Goal: Task Accomplishment & Management: Complete application form

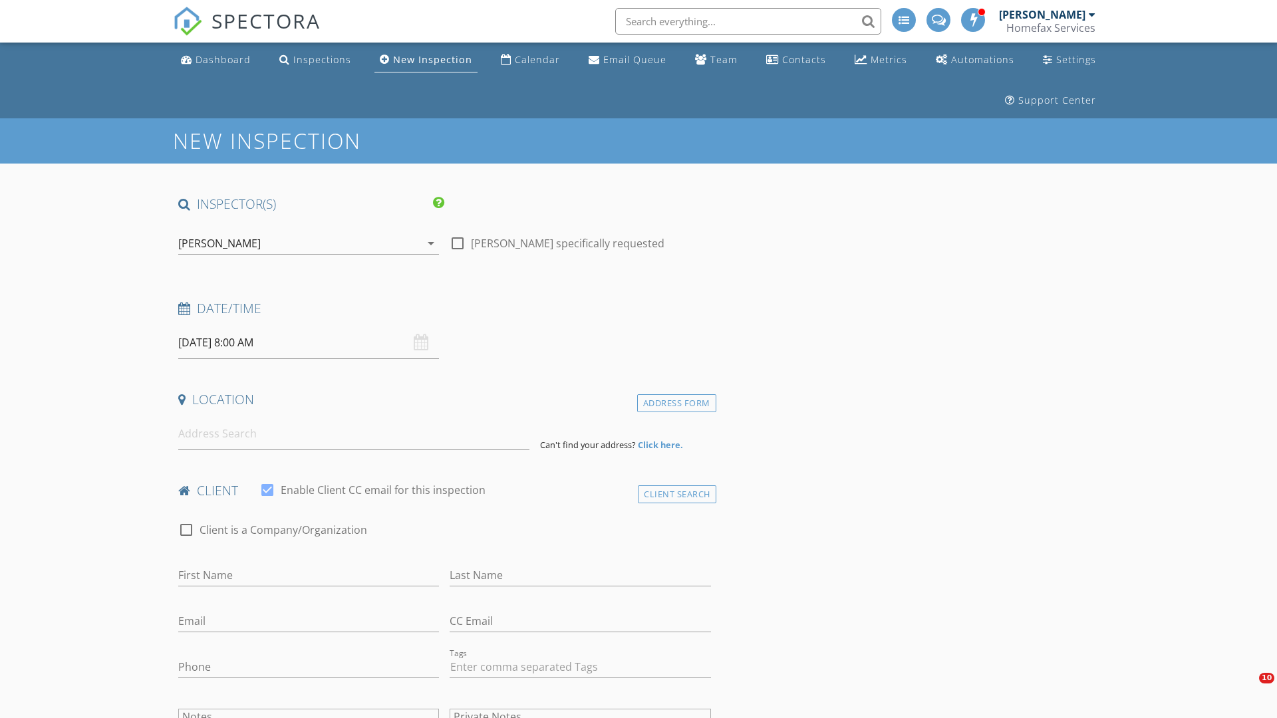
click at [309, 343] on input "[DATE] 8:00 AM" at bounding box center [308, 343] width 261 height 33
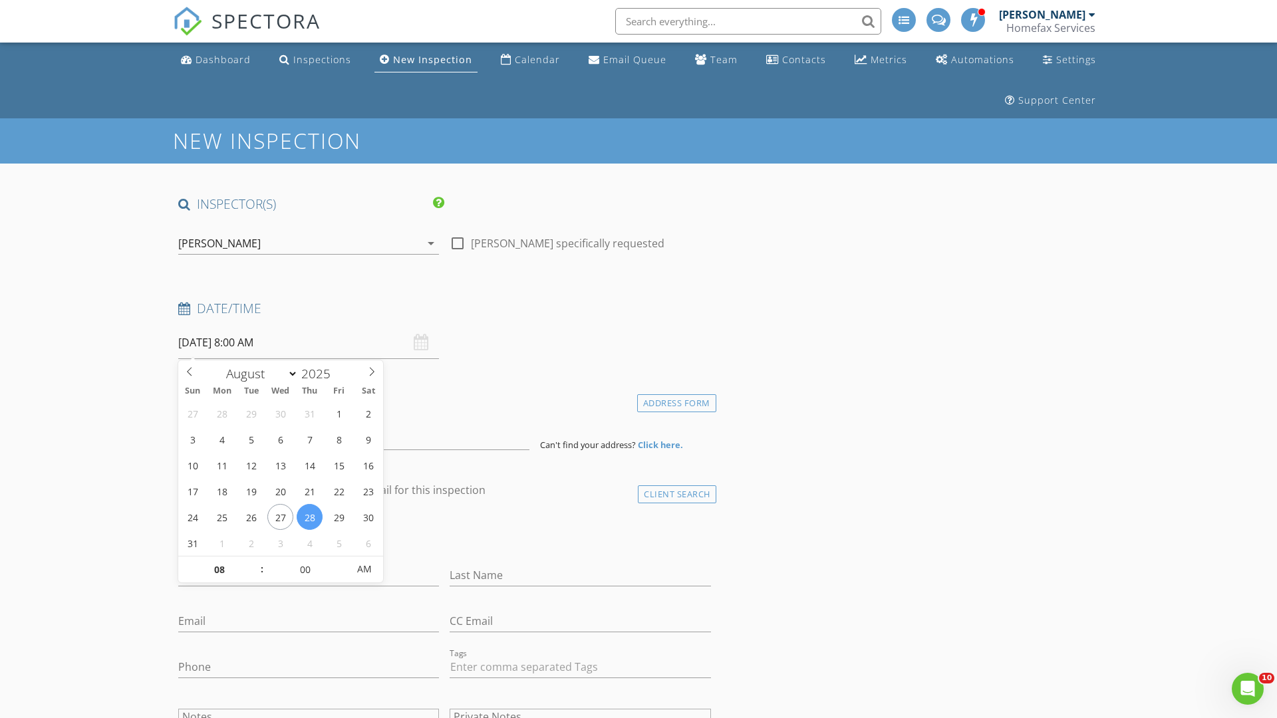
click at [321, 373] on input "2025" at bounding box center [320, 374] width 44 height 18
type input "2025"
type input "[DATE] 8:00 AM"
click at [219, 569] on input "08" at bounding box center [219, 570] width 82 height 27
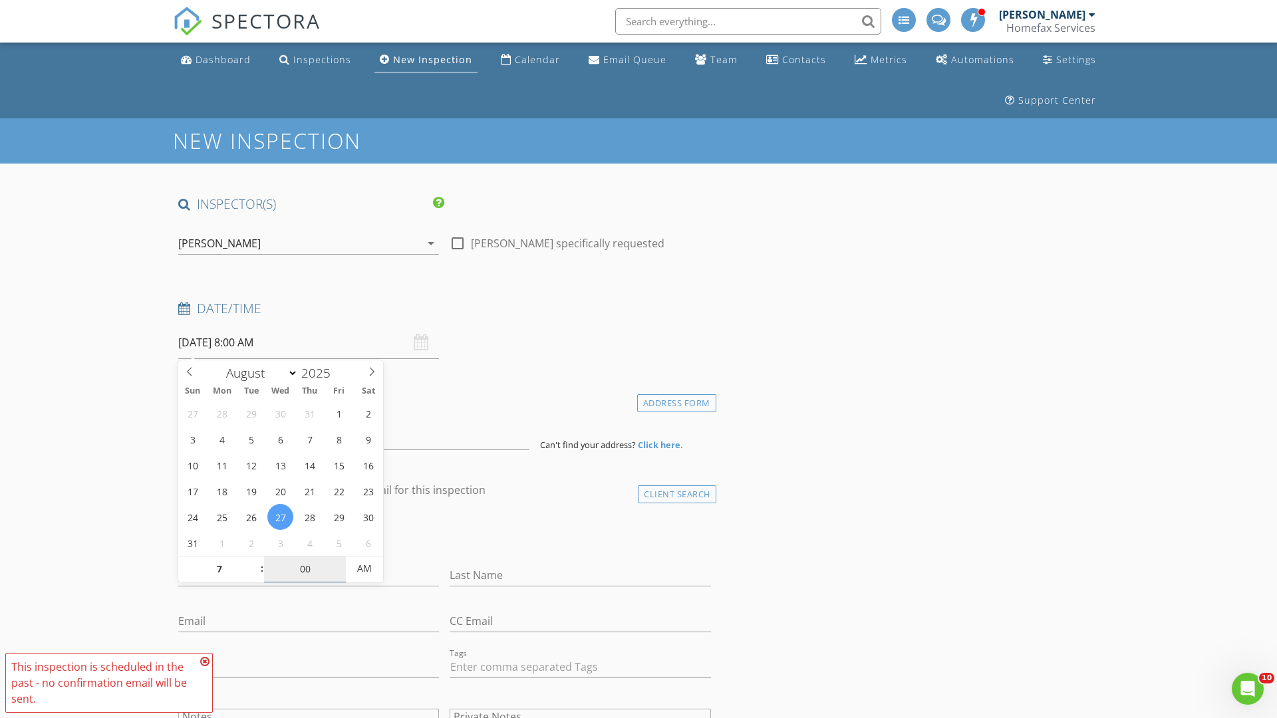
click at [305, 569] on input "00" at bounding box center [305, 569] width 82 height 27
type input "07"
type input "[DATE] 7:00 AM"
type input "00"
click at [364, 569] on span "AM" at bounding box center [364, 568] width 37 height 27
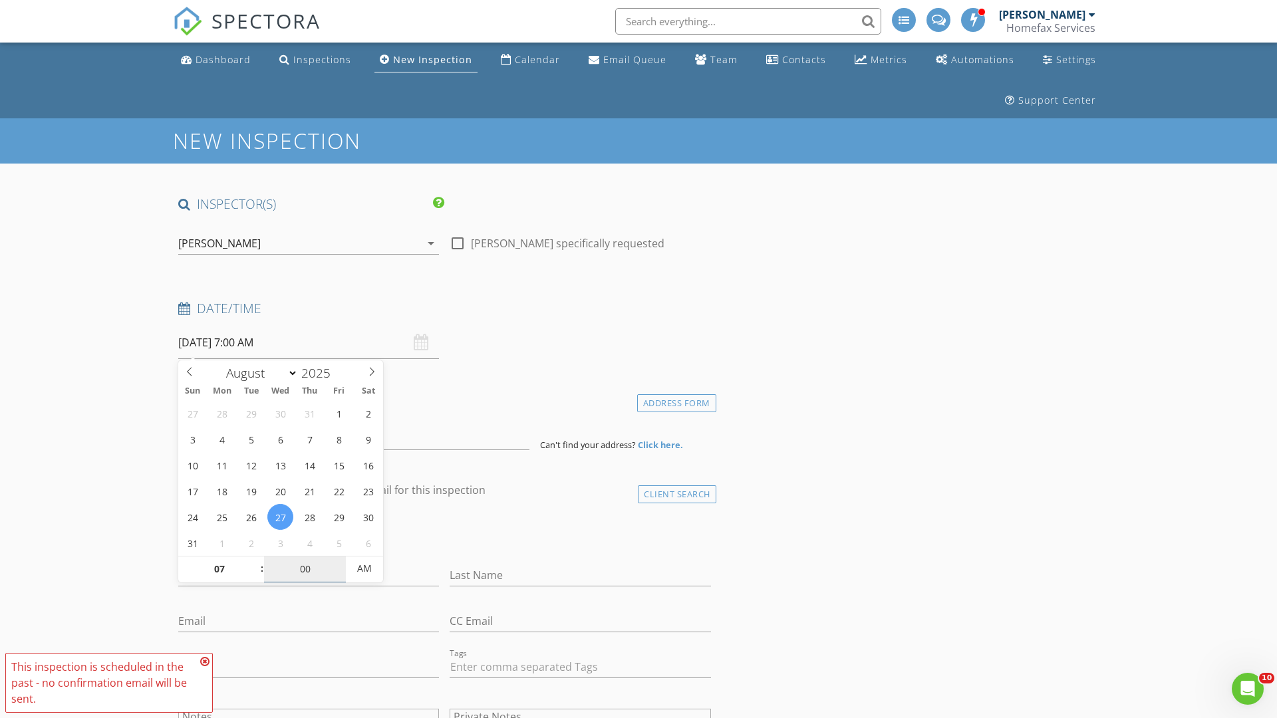
type input "[DATE] 7:00 PM"
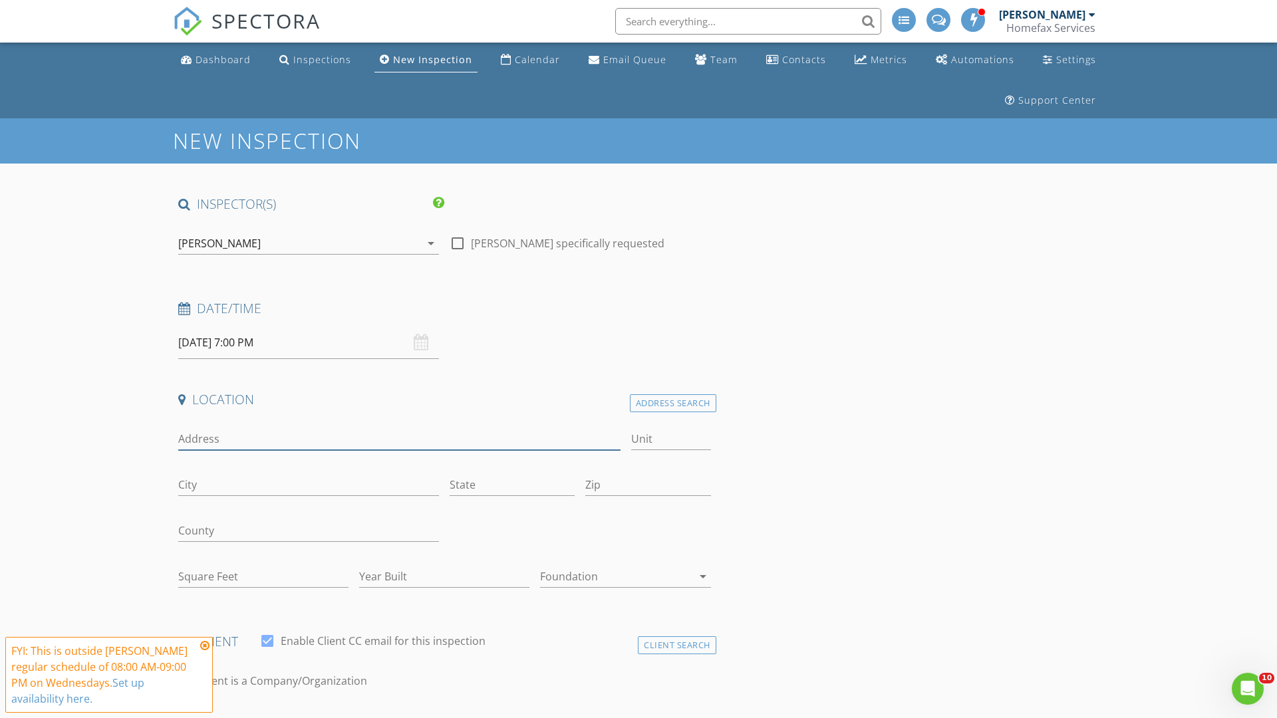
click at [399, 439] on input "Address" at bounding box center [399, 439] width 442 height 22
type input "[STREET_ADDRESS][PERSON_NAME]"
click at [309, 485] on input "City" at bounding box center [308, 485] width 261 height 22
type input "Richfield"
click at [512, 485] on input "State" at bounding box center [512, 485] width 125 height 22
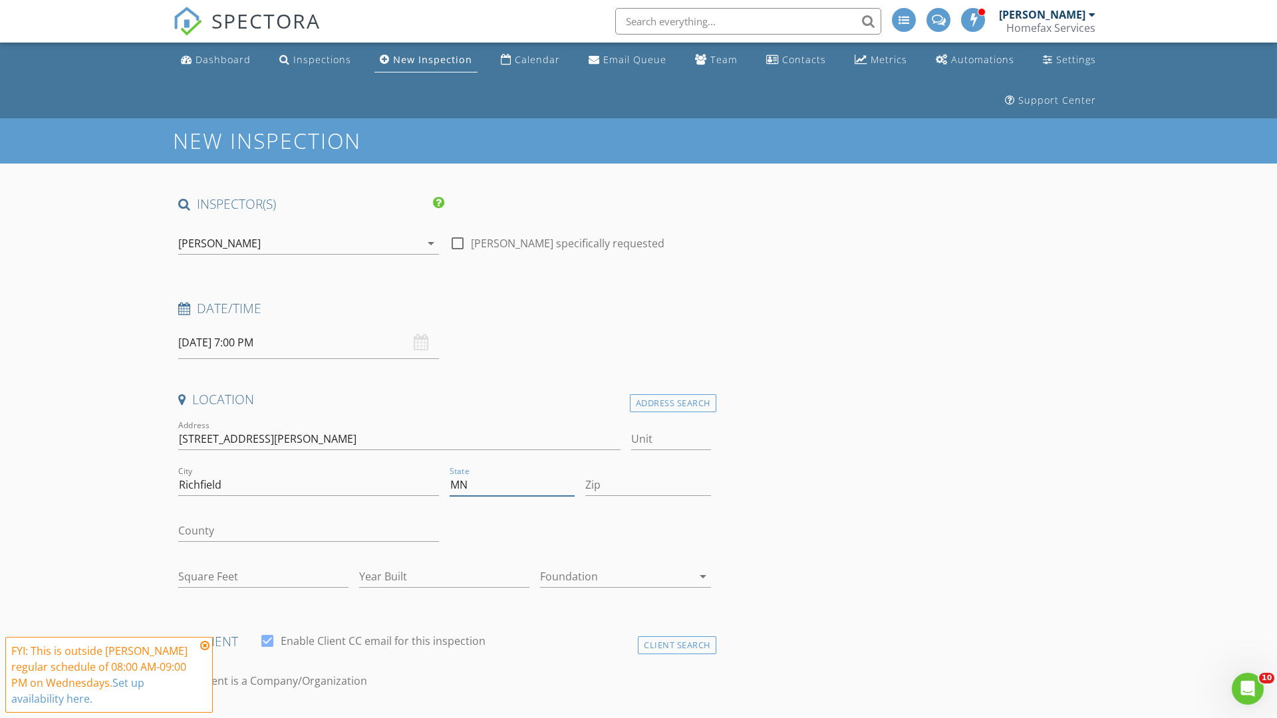
type input "MN"
click at [648, 485] on input "Zip" at bounding box center [647, 485] width 125 height 22
type input "55423"
click at [309, 716] on input "First Name" at bounding box center [308, 727] width 261 height 22
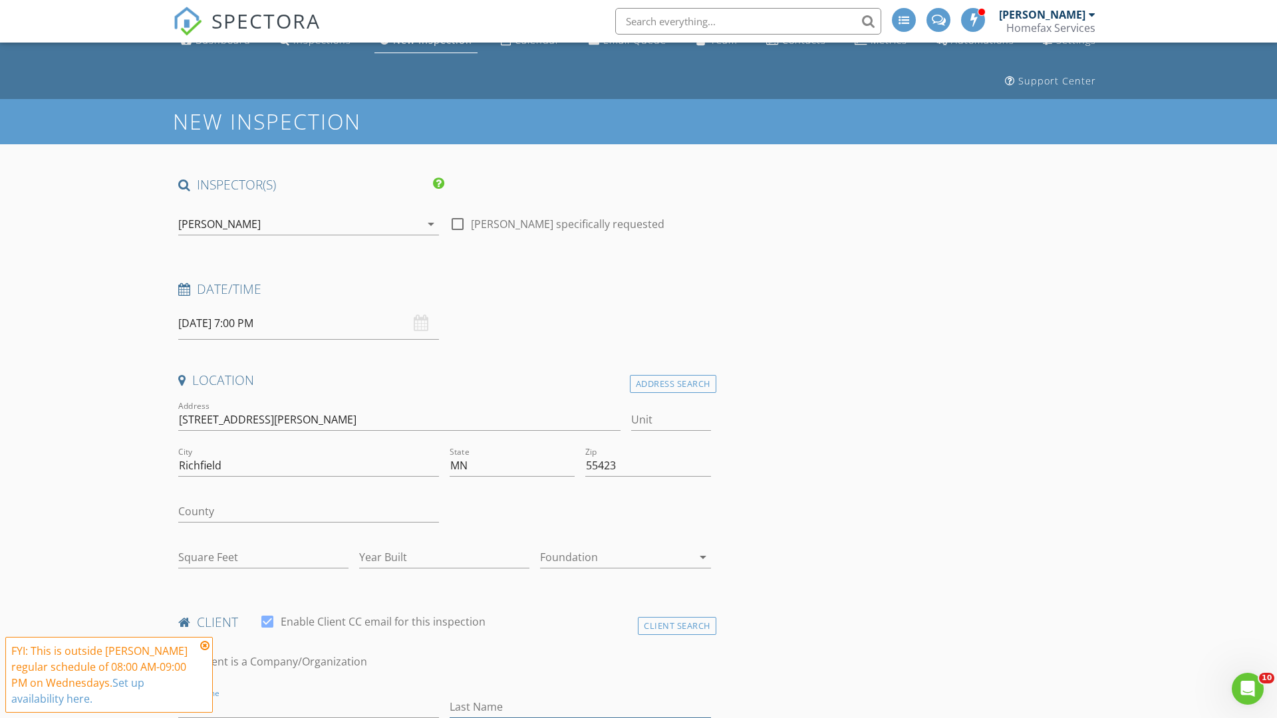
click at [580, 707] on input "Last Name" at bounding box center [580, 707] width 261 height 22
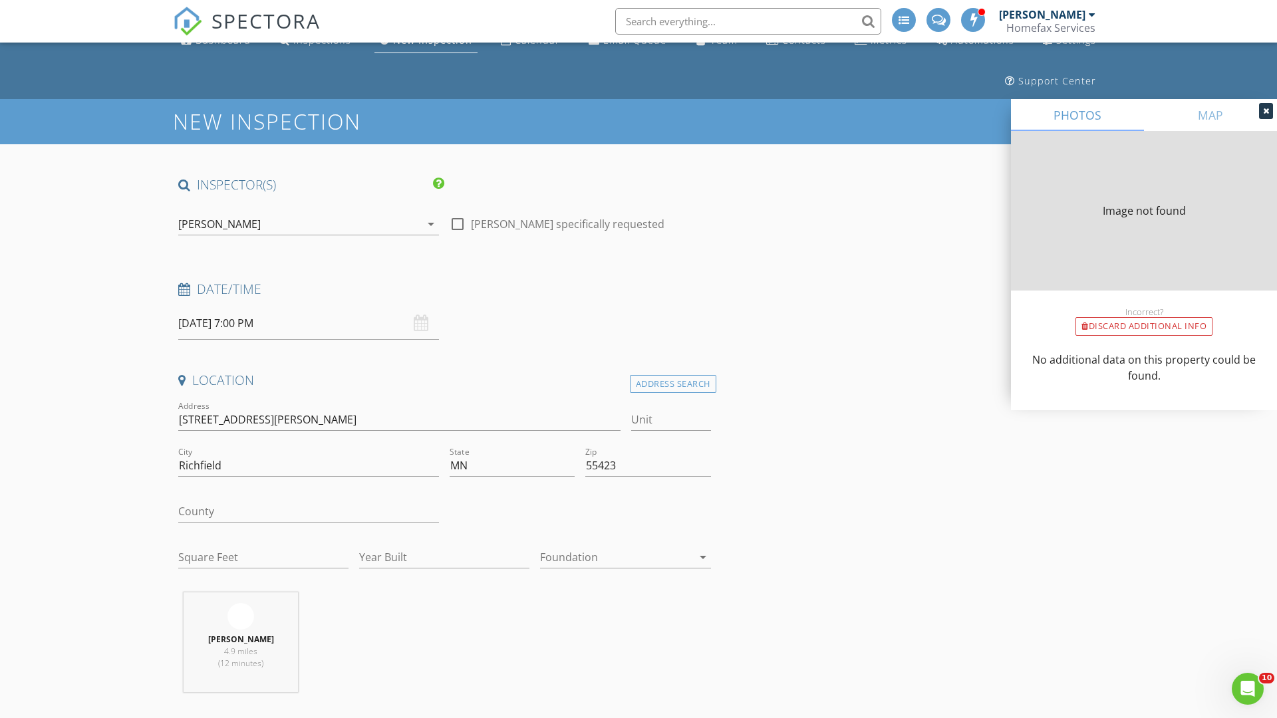
type input "1070"
type input "1949"
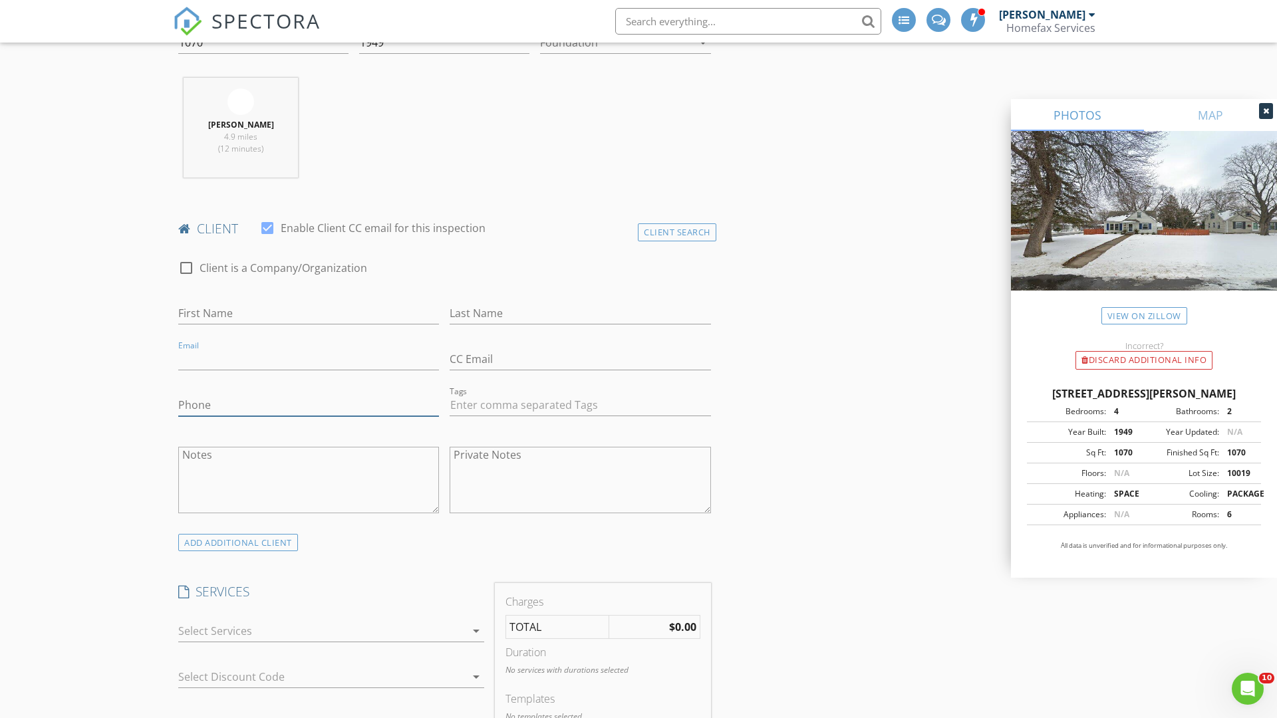
click at [309, 405] on input "Phone" at bounding box center [308, 405] width 261 height 22
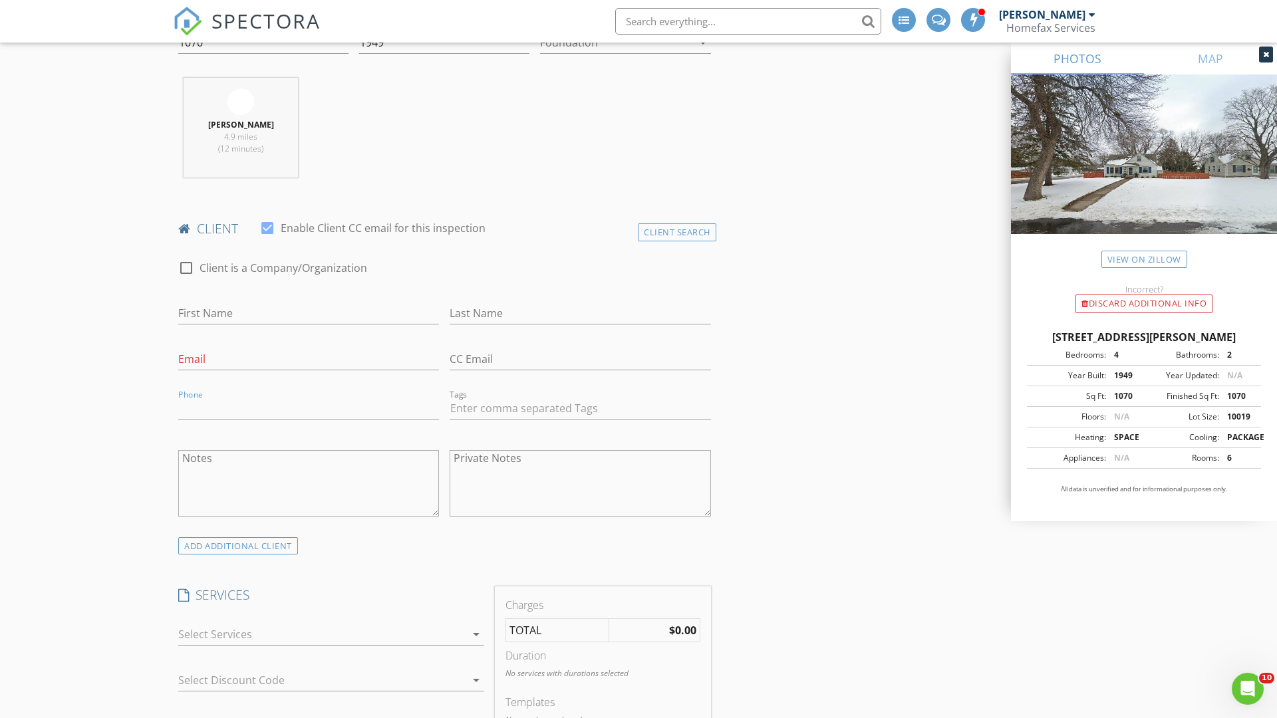
click at [322, 635] on div at bounding box center [321, 634] width 287 height 21
click at [345, 640] on div "General Home Inspection" at bounding box center [345, 640] width 255 height 27
checkbox input "false"
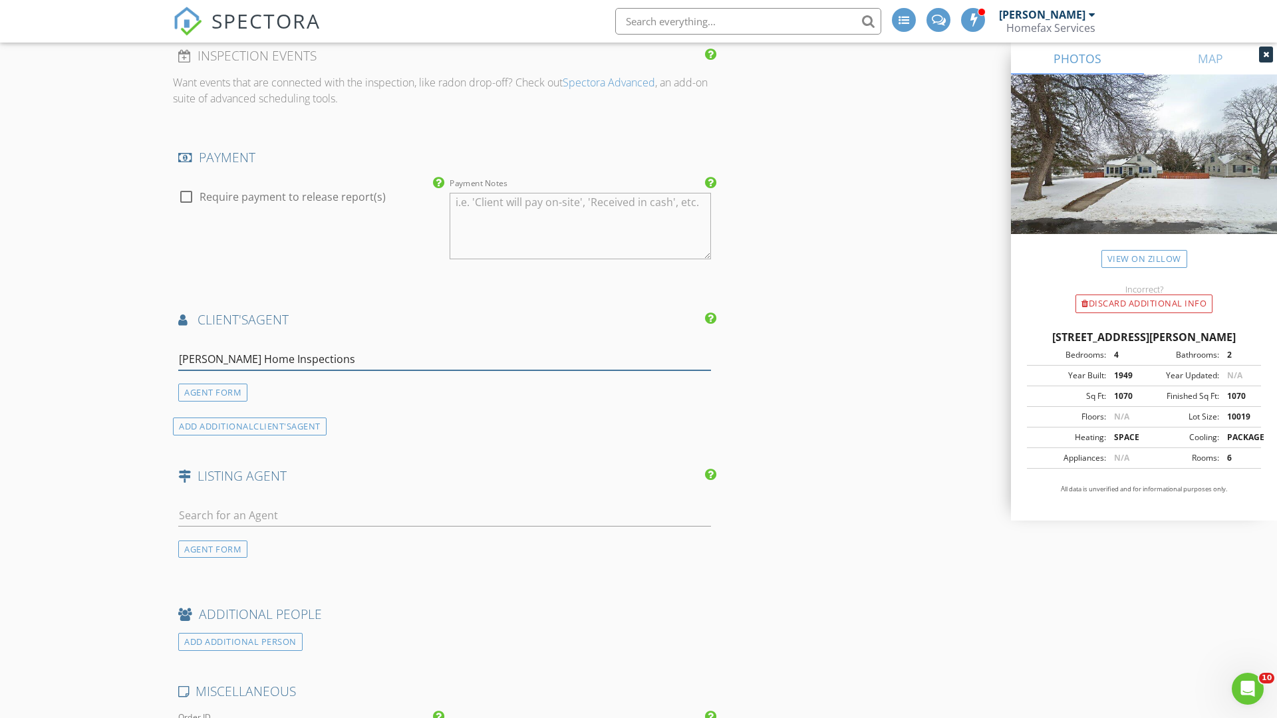
type input "[PERSON_NAME] Home Inspections*"
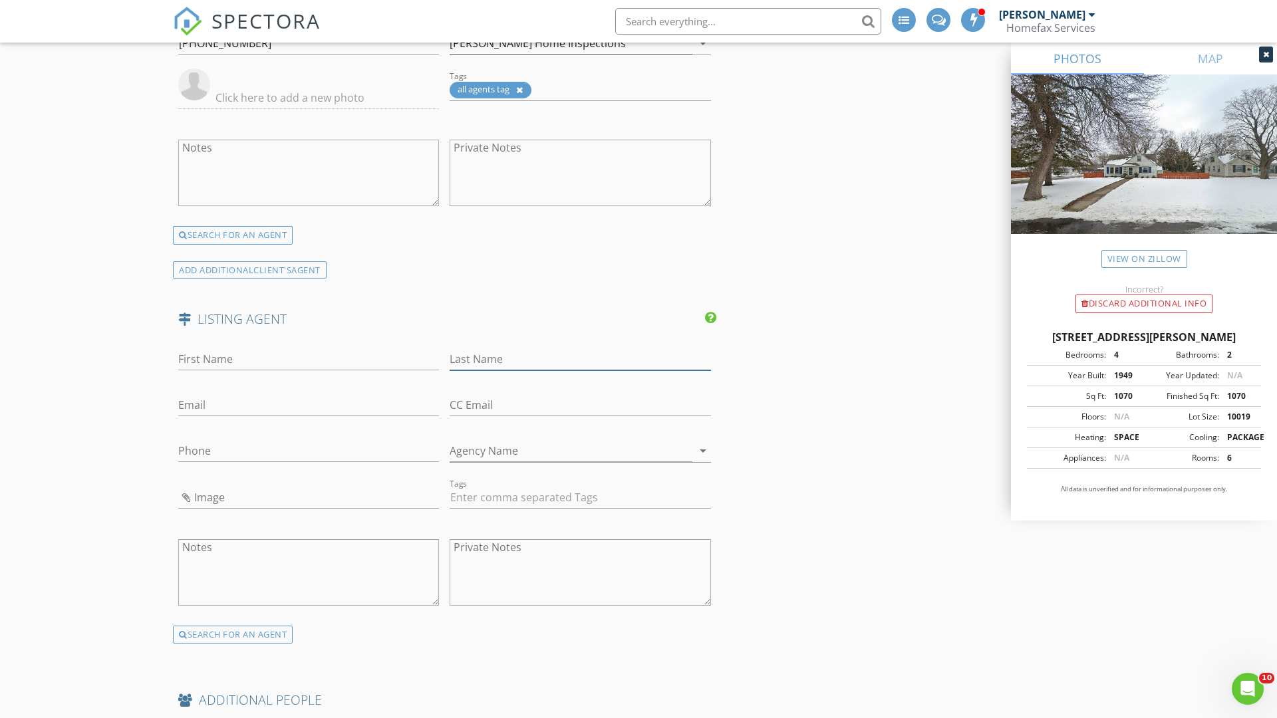
click at [580, 359] on input "Last Name" at bounding box center [580, 360] width 261 height 22
click at [309, 405] on input "text" at bounding box center [308, 405] width 261 height 22
click at [309, 451] on input "text" at bounding box center [308, 451] width 261 height 22
